Goal: Obtain resource: Download file/media

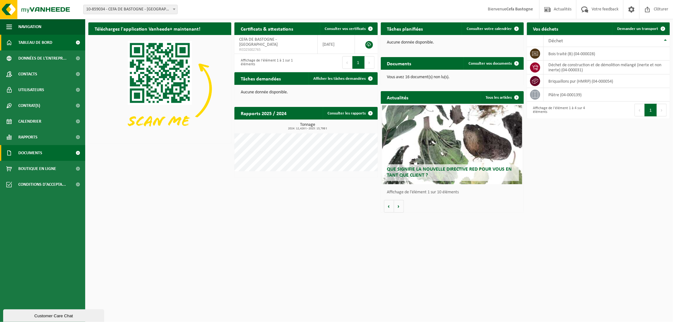
click at [36, 149] on span "Documents" at bounding box center [30, 153] width 24 height 16
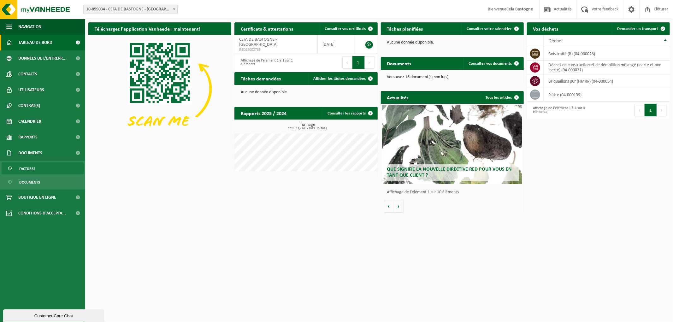
click at [33, 166] on span "Factures" at bounding box center [27, 169] width 16 height 12
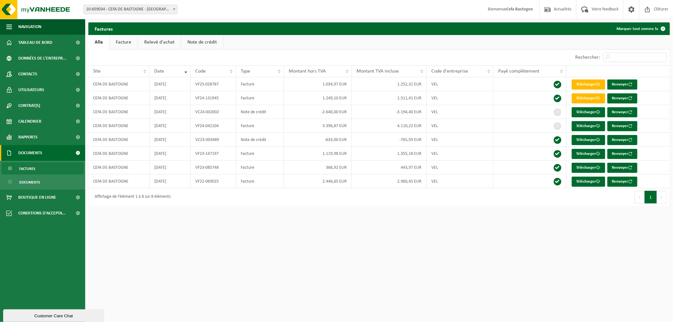
click at [661, 197] on button "Suivant" at bounding box center [662, 197] width 10 height 13
click at [639, 198] on button "Précédent" at bounding box center [639, 197] width 10 height 13
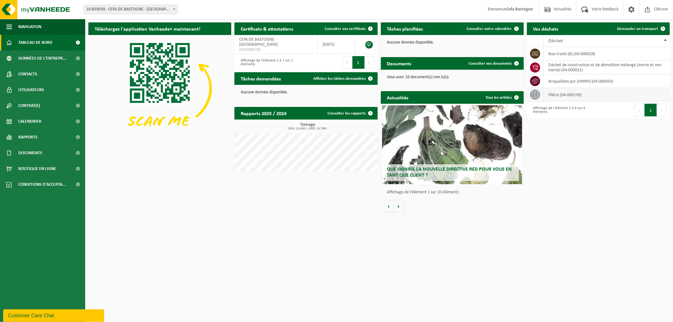
click at [538, 94] on icon at bounding box center [535, 94] width 6 height 6
click at [553, 94] on td "plâtre (04-000139)" at bounding box center [607, 95] width 126 height 14
click at [612, 121] on div "Vos déchets Demander un transport Afficher 10 25 50 100 10 éléments Déchet bois…" at bounding box center [598, 70] width 146 height 103
click at [554, 28] on h2 "Vos déchets" at bounding box center [546, 28] width 38 height 12
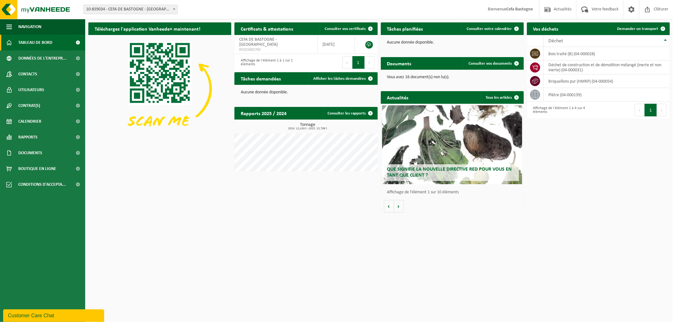
click at [546, 111] on div "Affichage de l'élément 1 à 4 sur 4 éléments" at bounding box center [562, 110] width 65 height 14
click at [567, 55] on td "bois traité (B) (04-000028)" at bounding box center [607, 54] width 126 height 14
click at [400, 207] on button "Volgende" at bounding box center [399, 206] width 10 height 13
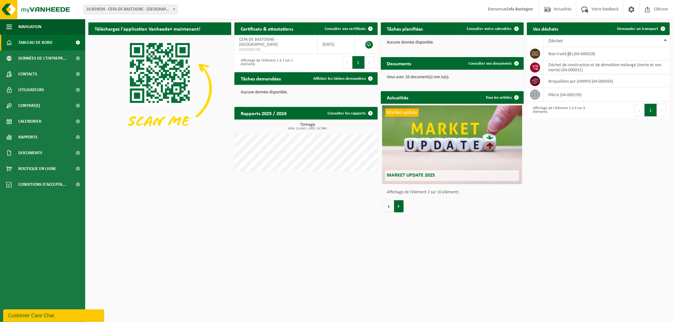
click at [400, 207] on button "Volgende" at bounding box center [399, 206] width 10 height 13
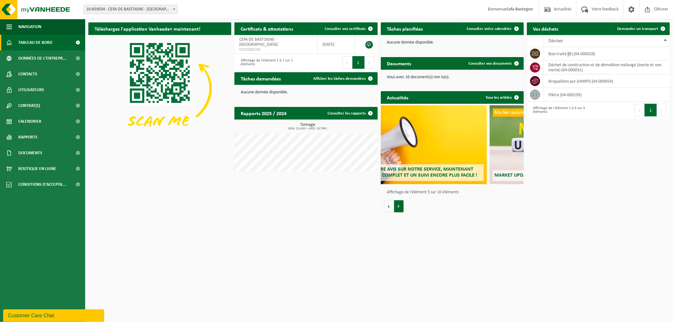
click at [400, 207] on button "Volgende" at bounding box center [399, 206] width 10 height 13
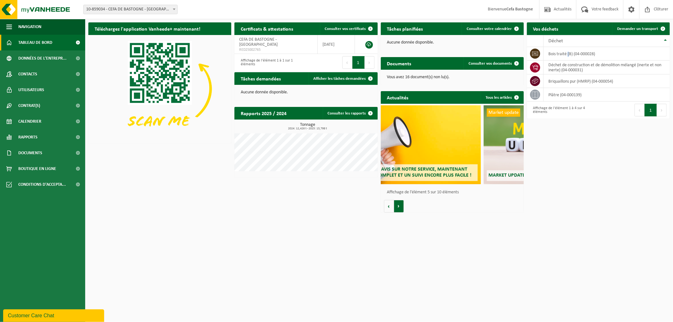
click at [400, 207] on button "Volgende" at bounding box center [399, 206] width 10 height 13
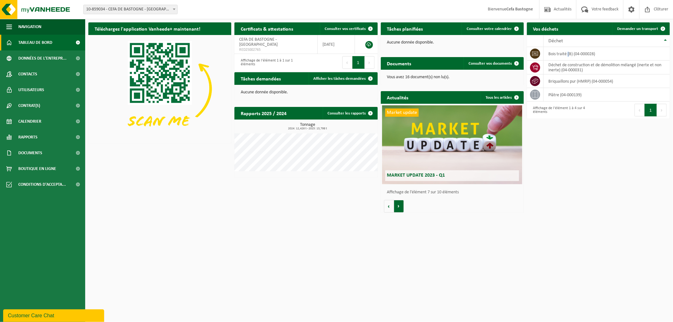
click at [400, 207] on button "Volgende" at bounding box center [399, 206] width 10 height 13
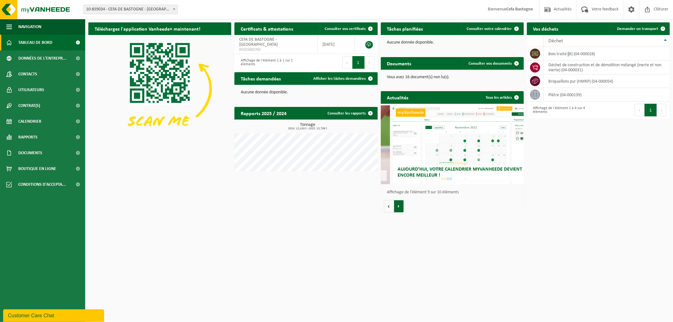
click at [400, 207] on button "Volgende" at bounding box center [399, 206] width 10 height 13
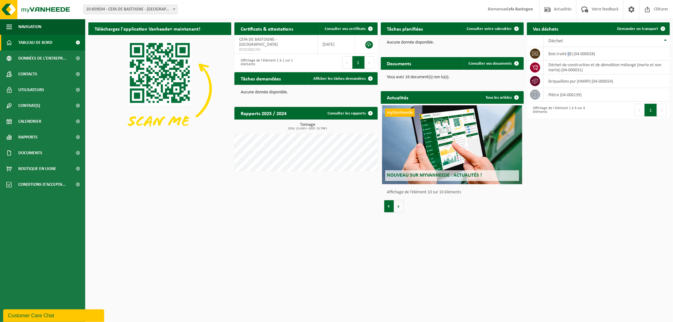
click at [392, 207] on button "Vorige" at bounding box center [389, 206] width 10 height 13
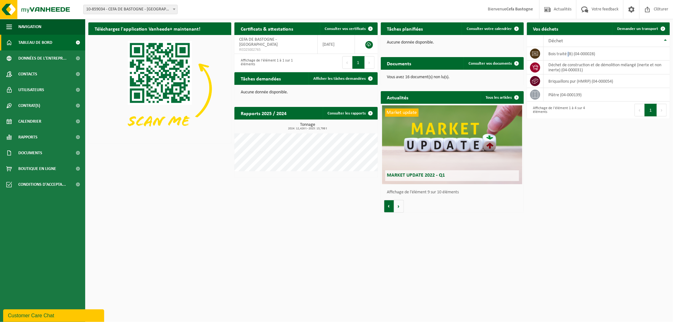
click at [392, 207] on button "Vorige" at bounding box center [389, 206] width 10 height 13
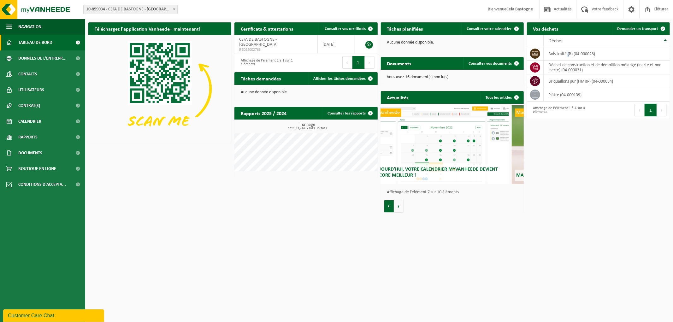
scroll to position [0, 858]
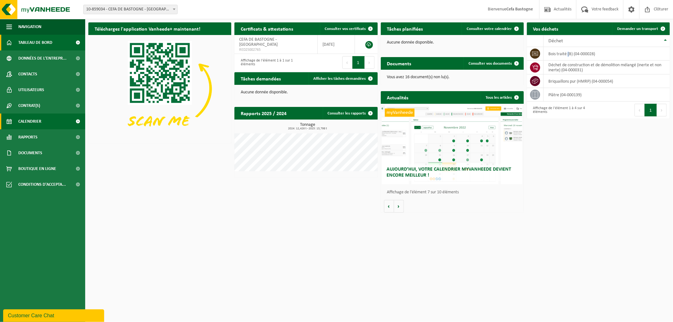
click at [27, 120] on span "Calendrier" at bounding box center [29, 122] width 23 height 16
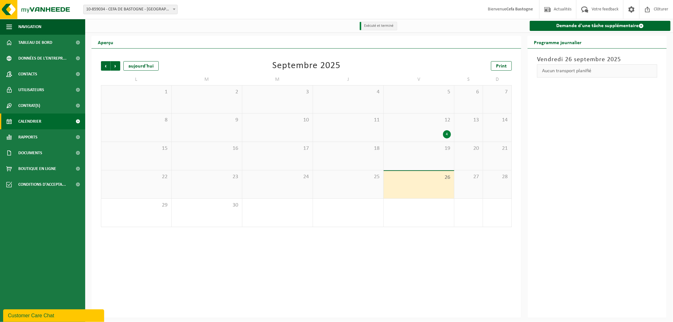
click at [446, 133] on div "4" at bounding box center [447, 134] width 8 height 8
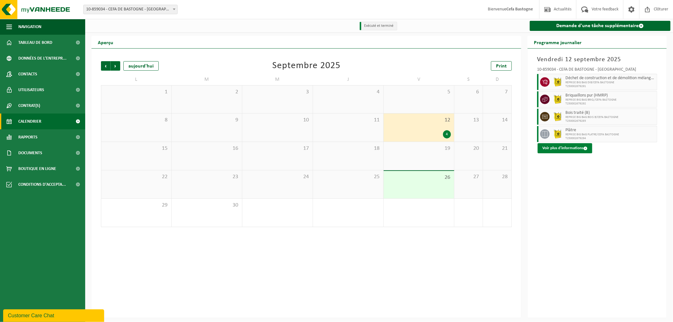
click at [559, 147] on button "Voir plus d'informations" at bounding box center [565, 148] width 55 height 10
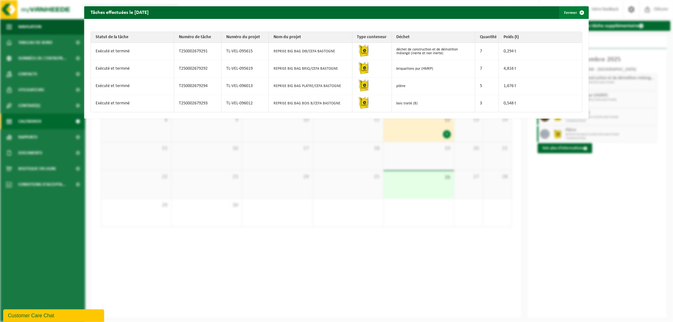
click at [567, 13] on button "Fermer" at bounding box center [573, 12] width 29 height 13
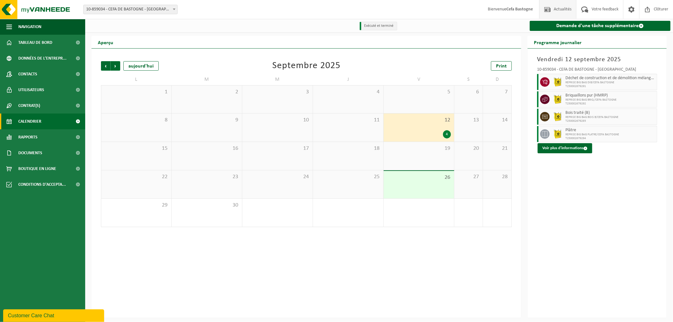
click at [561, 8] on span "Actualités" at bounding box center [562, 9] width 21 height 19
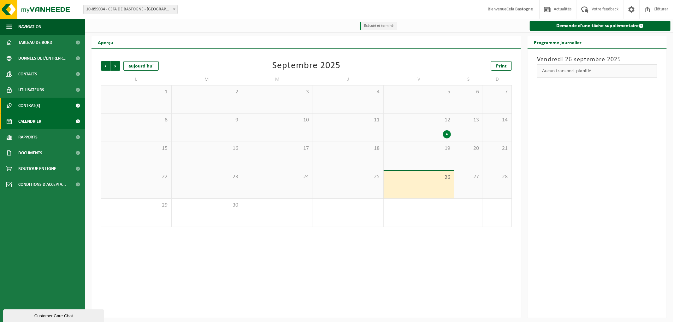
click at [27, 103] on span "Contrat(s)" at bounding box center [29, 106] width 22 height 16
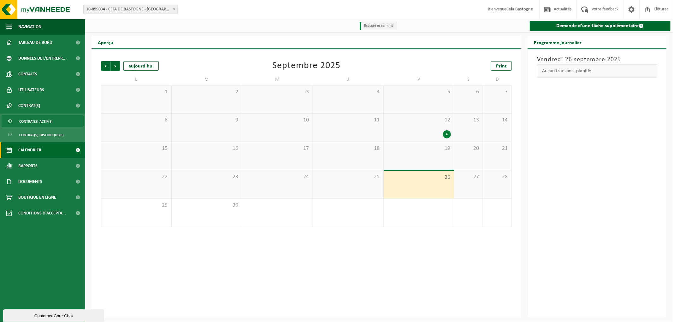
click at [29, 118] on span "Contrat(s) actif(s)" at bounding box center [35, 121] width 33 height 12
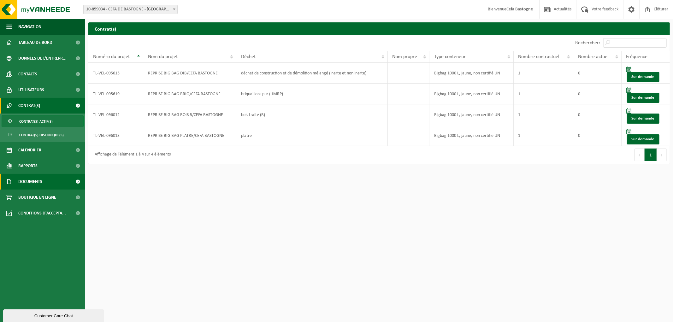
click at [40, 179] on span "Documents" at bounding box center [30, 182] width 24 height 16
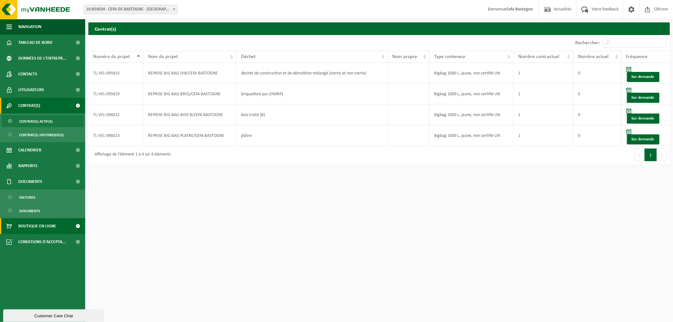
click at [51, 224] on span "Boutique en ligne" at bounding box center [37, 226] width 38 height 16
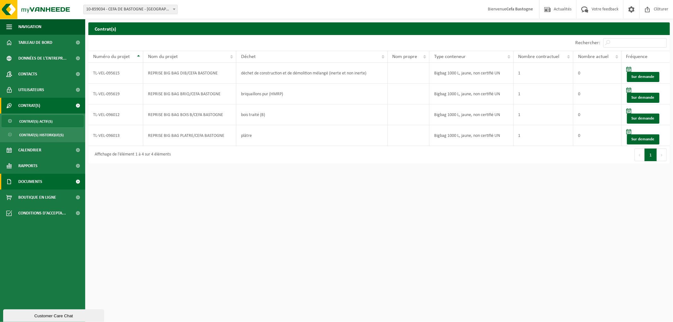
click at [33, 181] on span "Documents" at bounding box center [30, 182] width 24 height 16
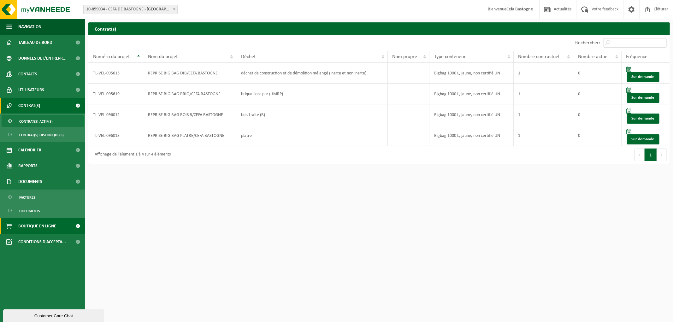
click at [29, 221] on span "Boutique en ligne" at bounding box center [37, 226] width 38 height 16
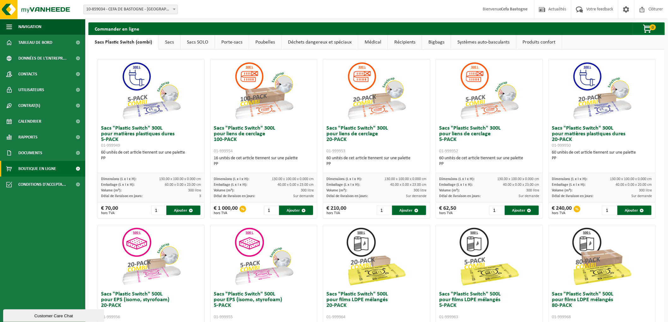
click at [431, 41] on link "Bigbags" at bounding box center [436, 42] width 29 height 15
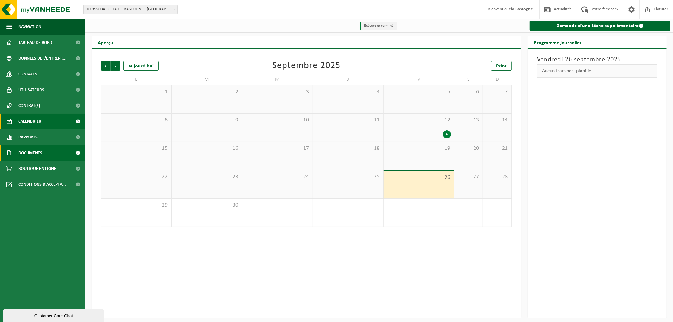
click at [44, 150] on link "Documents" at bounding box center [42, 153] width 85 height 16
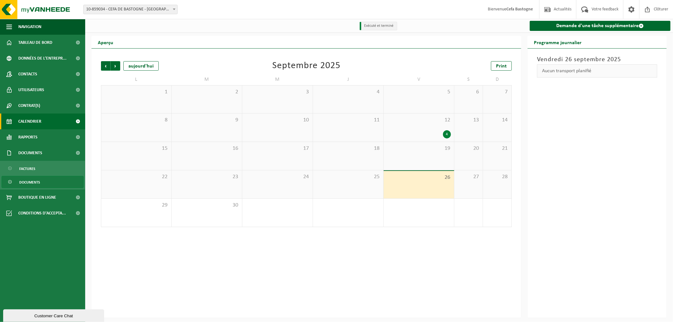
click at [34, 180] on span "Documents" at bounding box center [29, 182] width 21 height 12
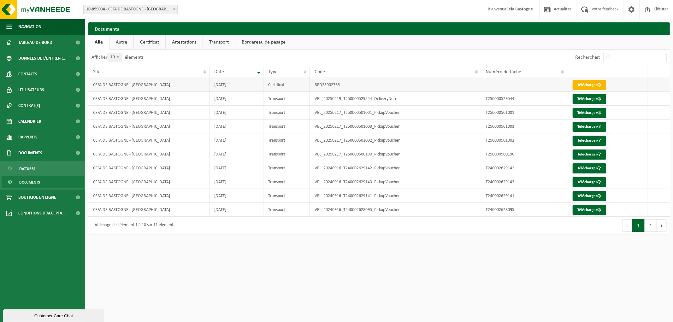
click at [587, 83] on link "Télécharger" at bounding box center [589, 85] width 33 height 10
click at [650, 223] on button "2" at bounding box center [651, 225] width 12 height 13
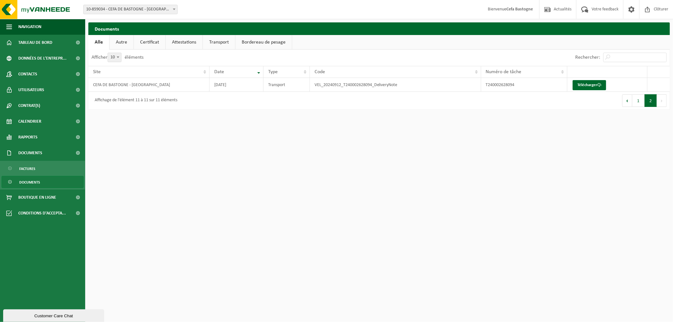
click at [186, 39] on link "Attestations" at bounding box center [184, 42] width 37 height 15
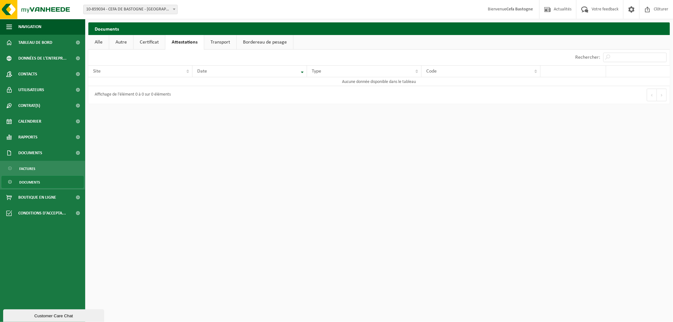
click at [217, 42] on link "Transport" at bounding box center [220, 42] width 32 height 15
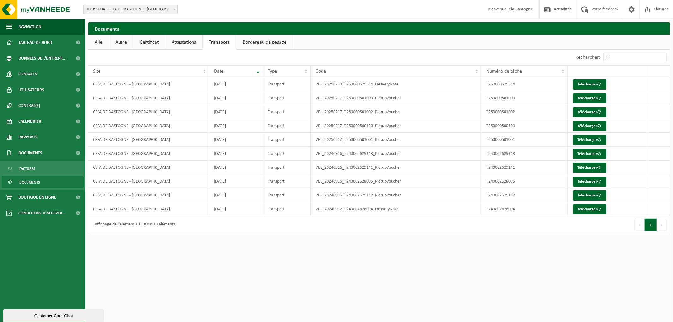
click at [268, 38] on link "Bordereau de pesage" at bounding box center [264, 42] width 56 height 15
